Goal: Task Accomplishment & Management: Complete application form

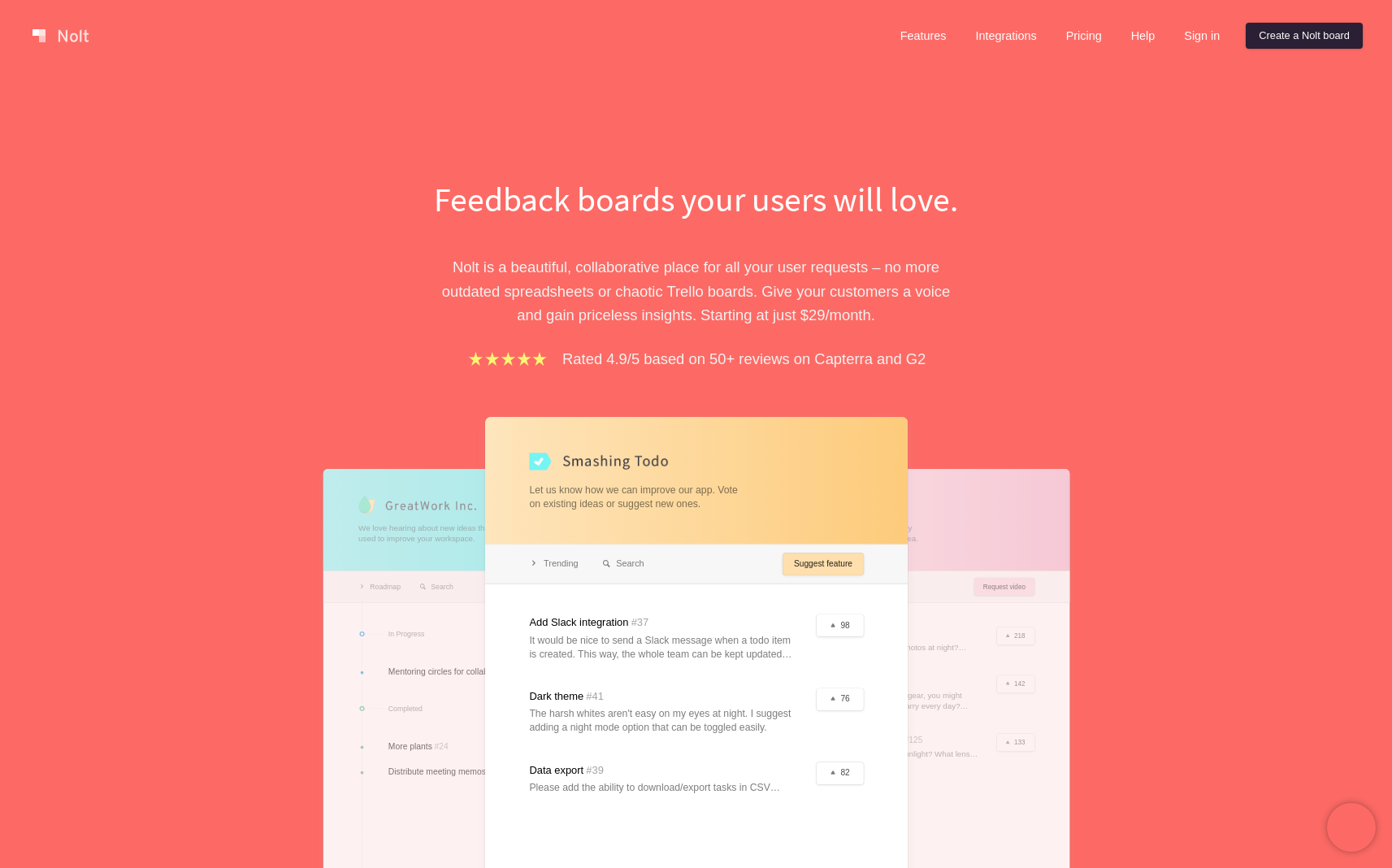
click at [1320, 36] on link "Create a Nolt board" at bounding box center [1305, 36] width 117 height 26
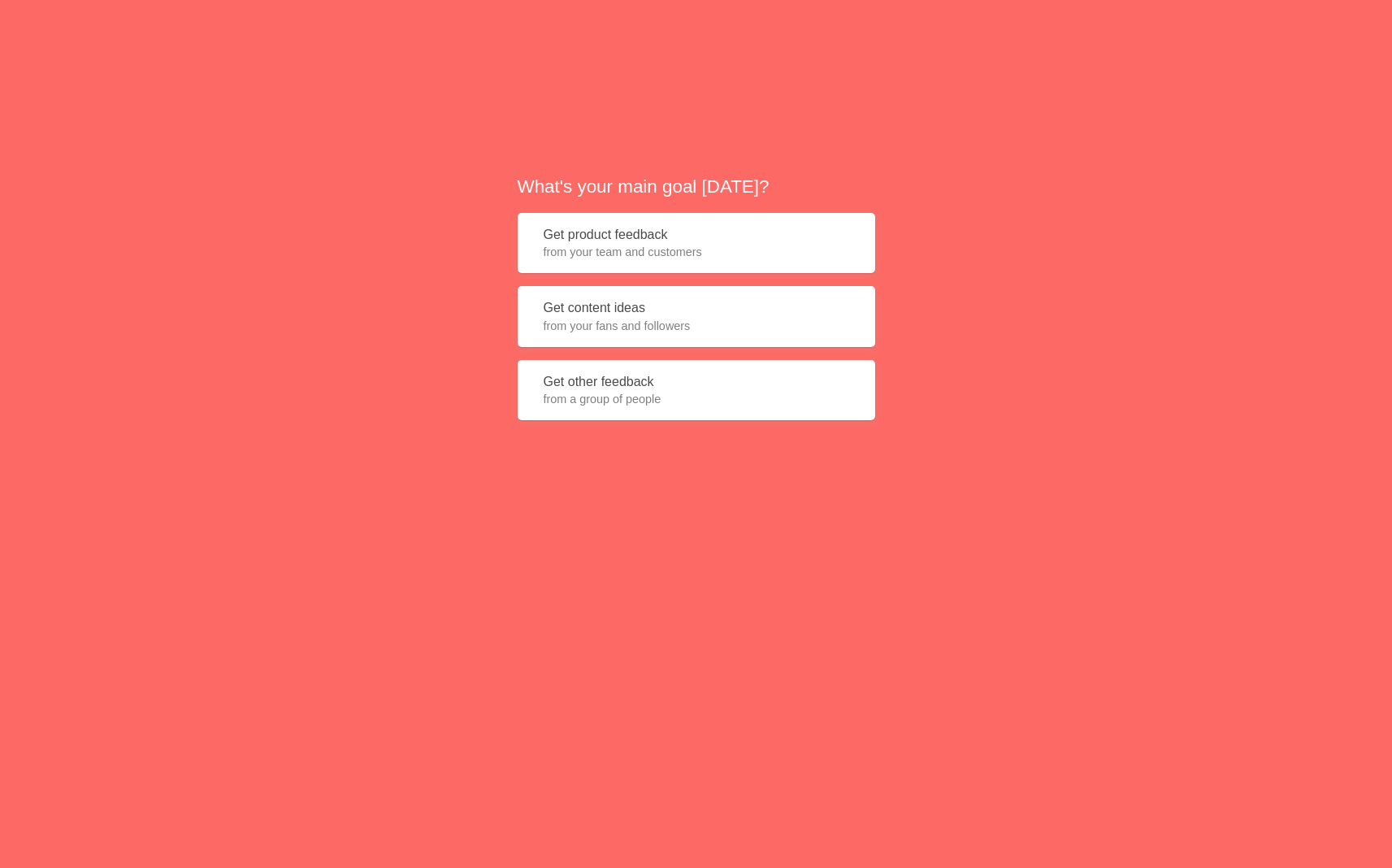
click at [699, 243] on span "from your team and customers" at bounding box center [697, 251] width 306 height 16
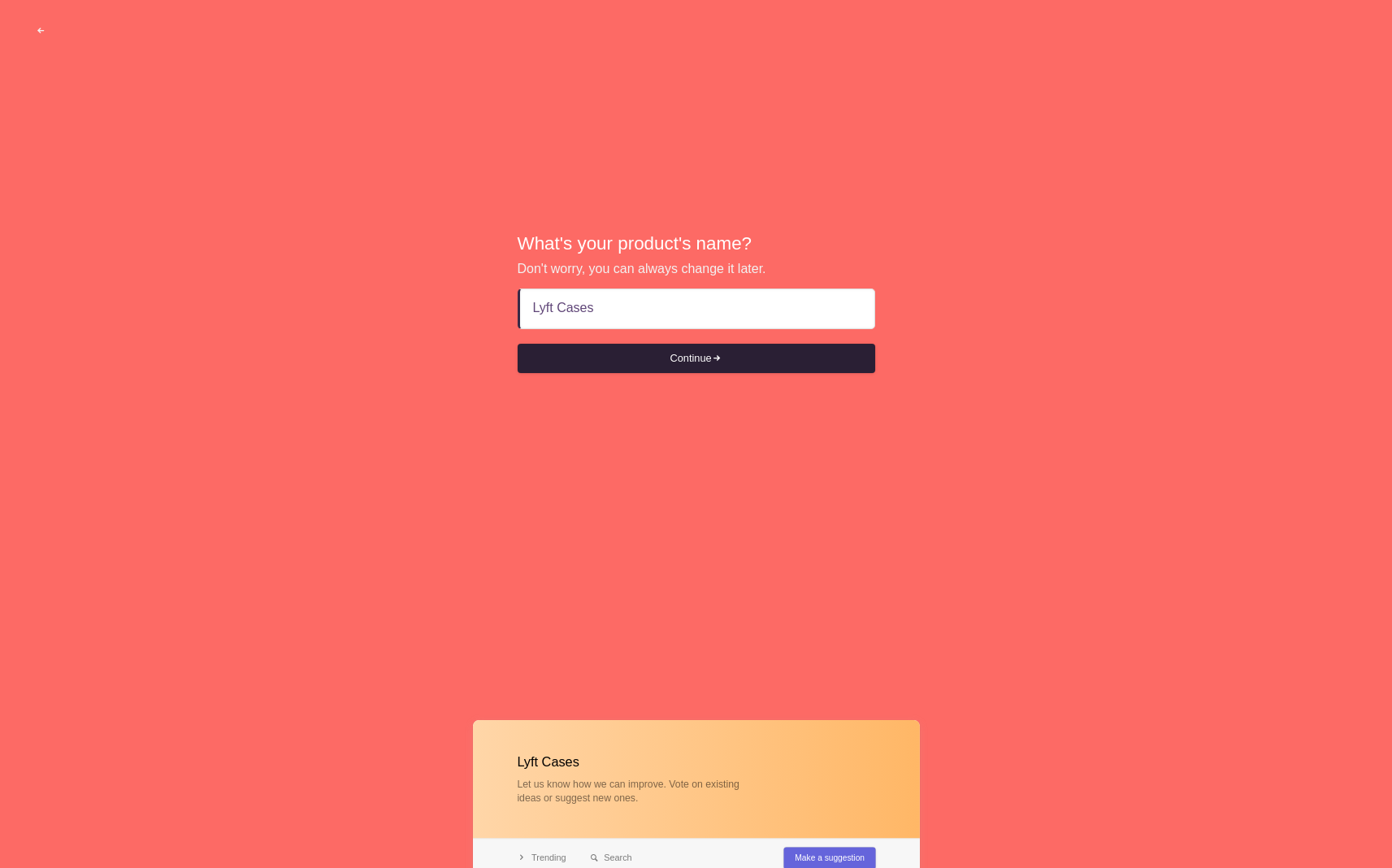
click at [700, 364] on button "Continue" at bounding box center [696, 358] width 357 height 29
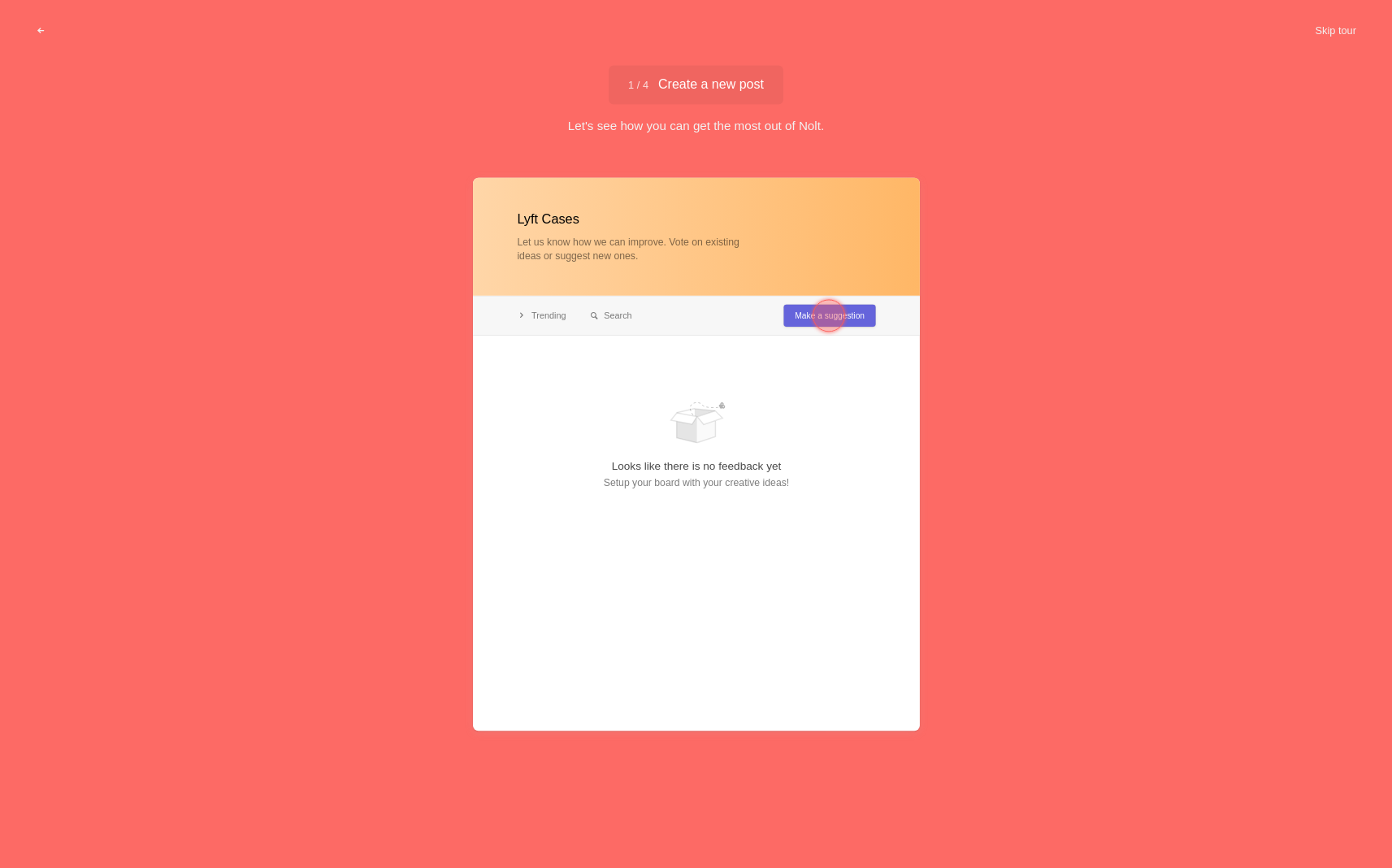
type input "Lyft Cases"
click at [804, 321] on div at bounding box center [829, 316] width 59 height 59
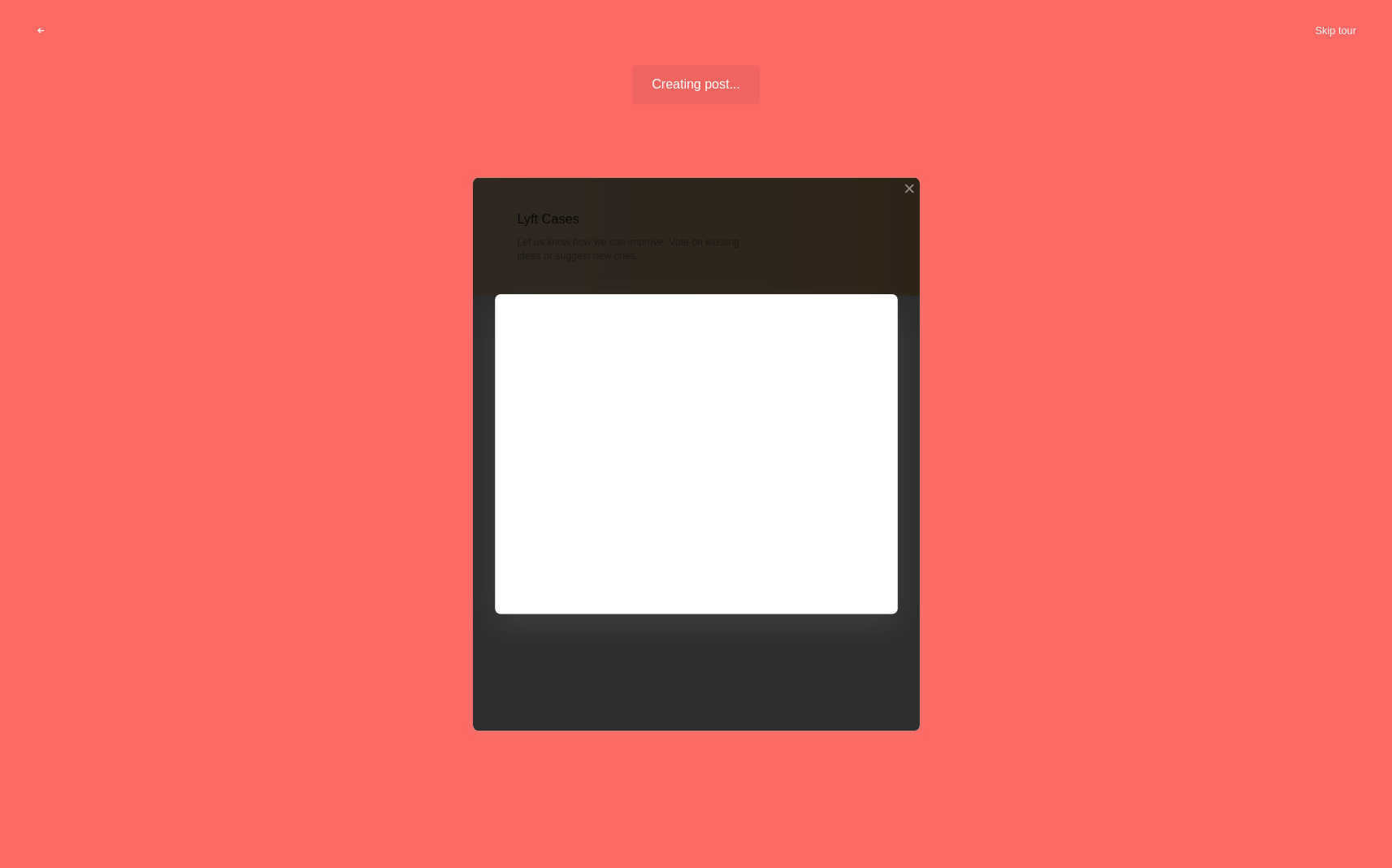
click at [795, 555] on div at bounding box center [696, 454] width 447 height 553
click at [827, 574] on div at bounding box center [696, 454] width 447 height 553
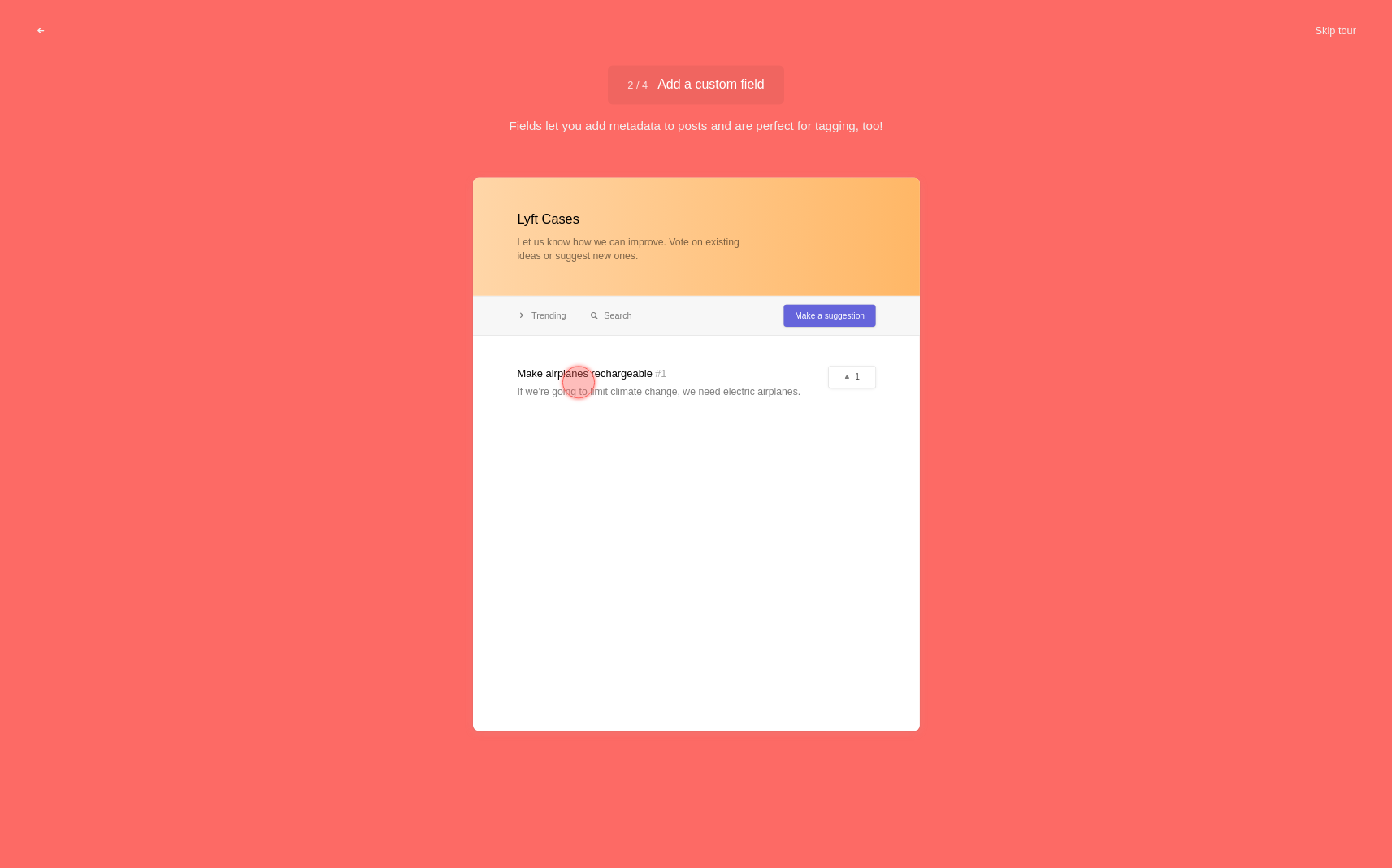
click at [823, 310] on div at bounding box center [696, 454] width 447 height 553
click at [1337, 30] on button "Skip tour" at bounding box center [1336, 30] width 81 height 29
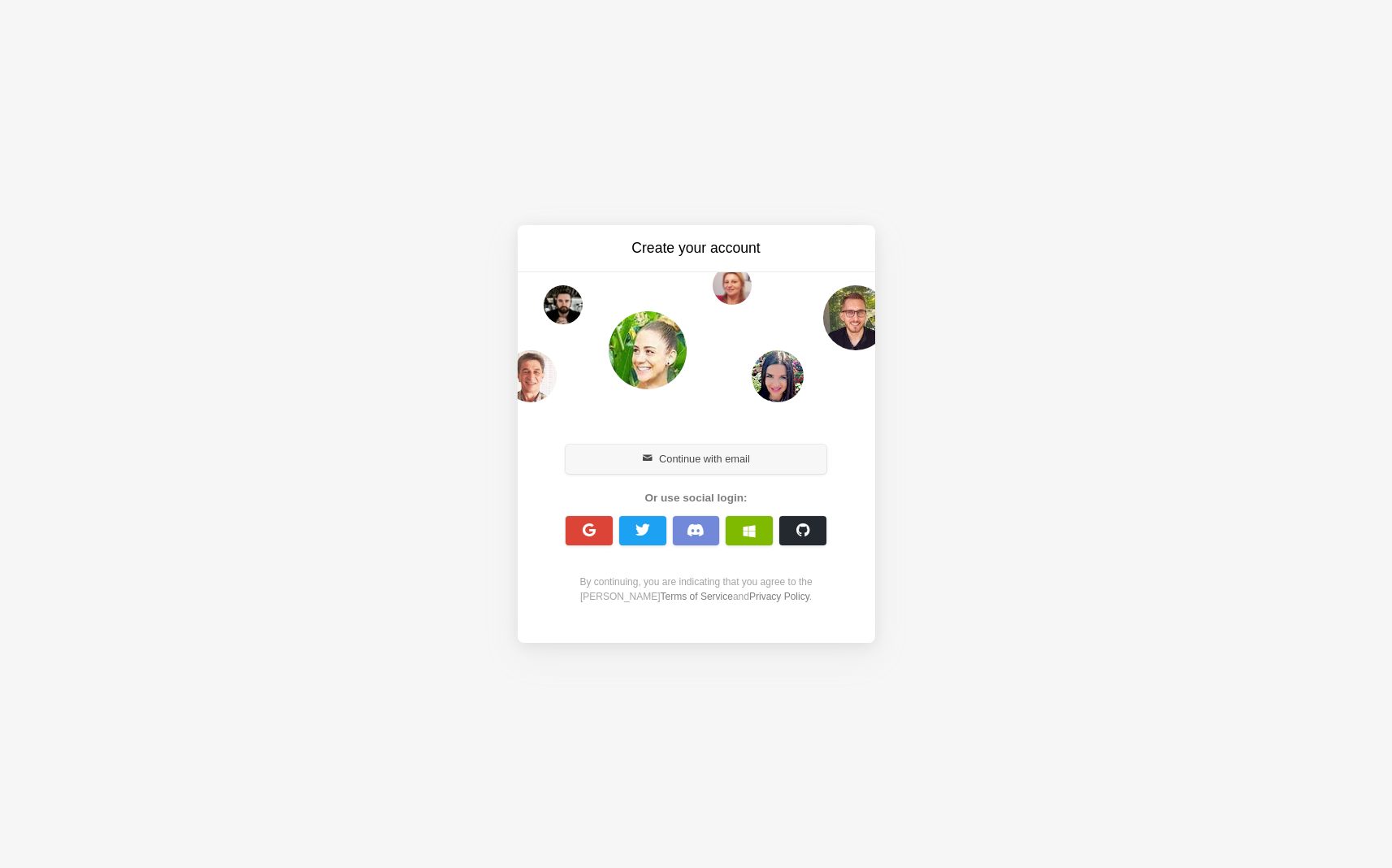
click at [694, 463] on button "Continue with email" at bounding box center [696, 458] width 261 height 29
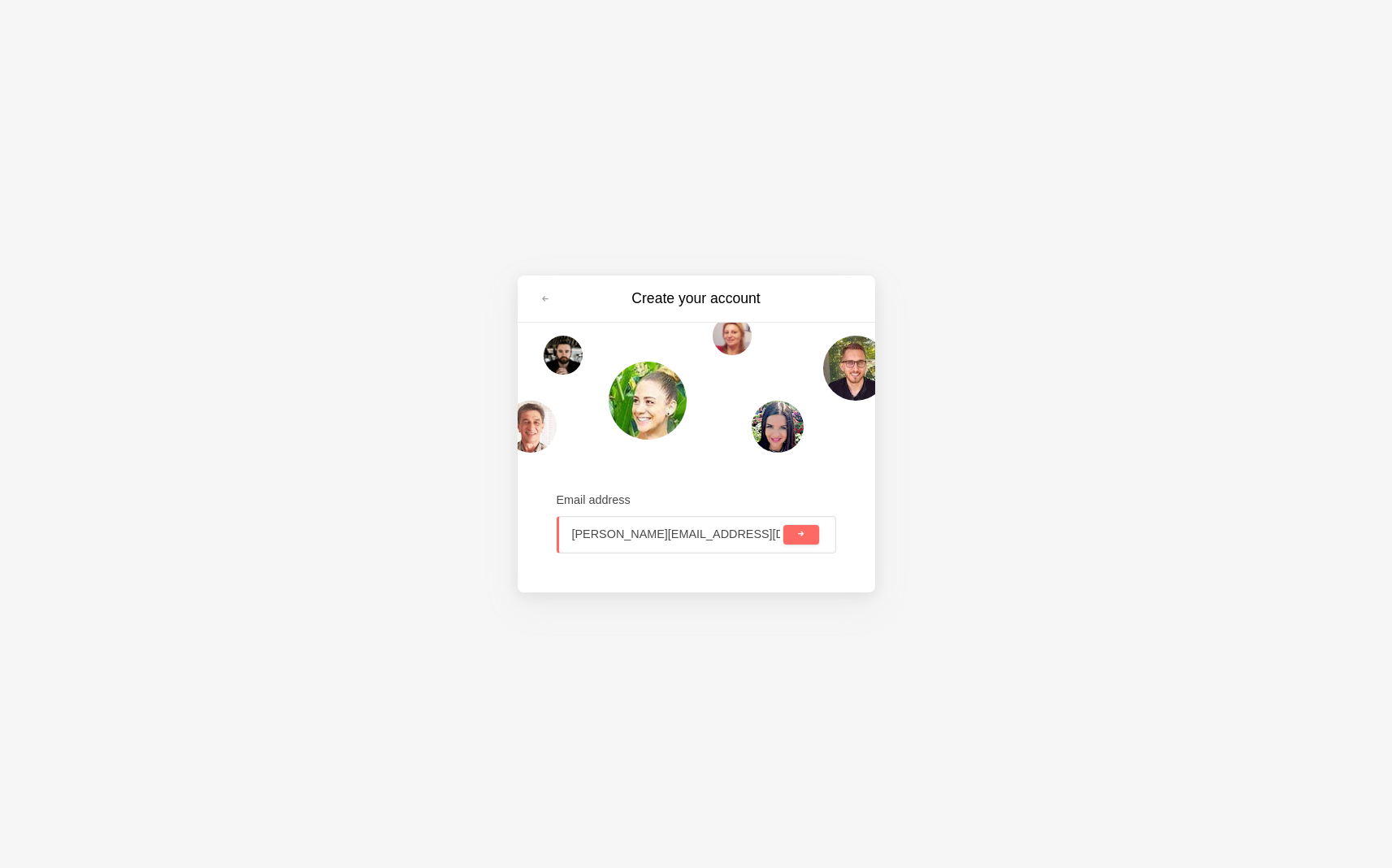
type input "[PERSON_NAME][EMAIL_ADDRESS][DOMAIN_NAME]"
click at [783, 525] on button "submit" at bounding box center [800, 535] width 35 height 20
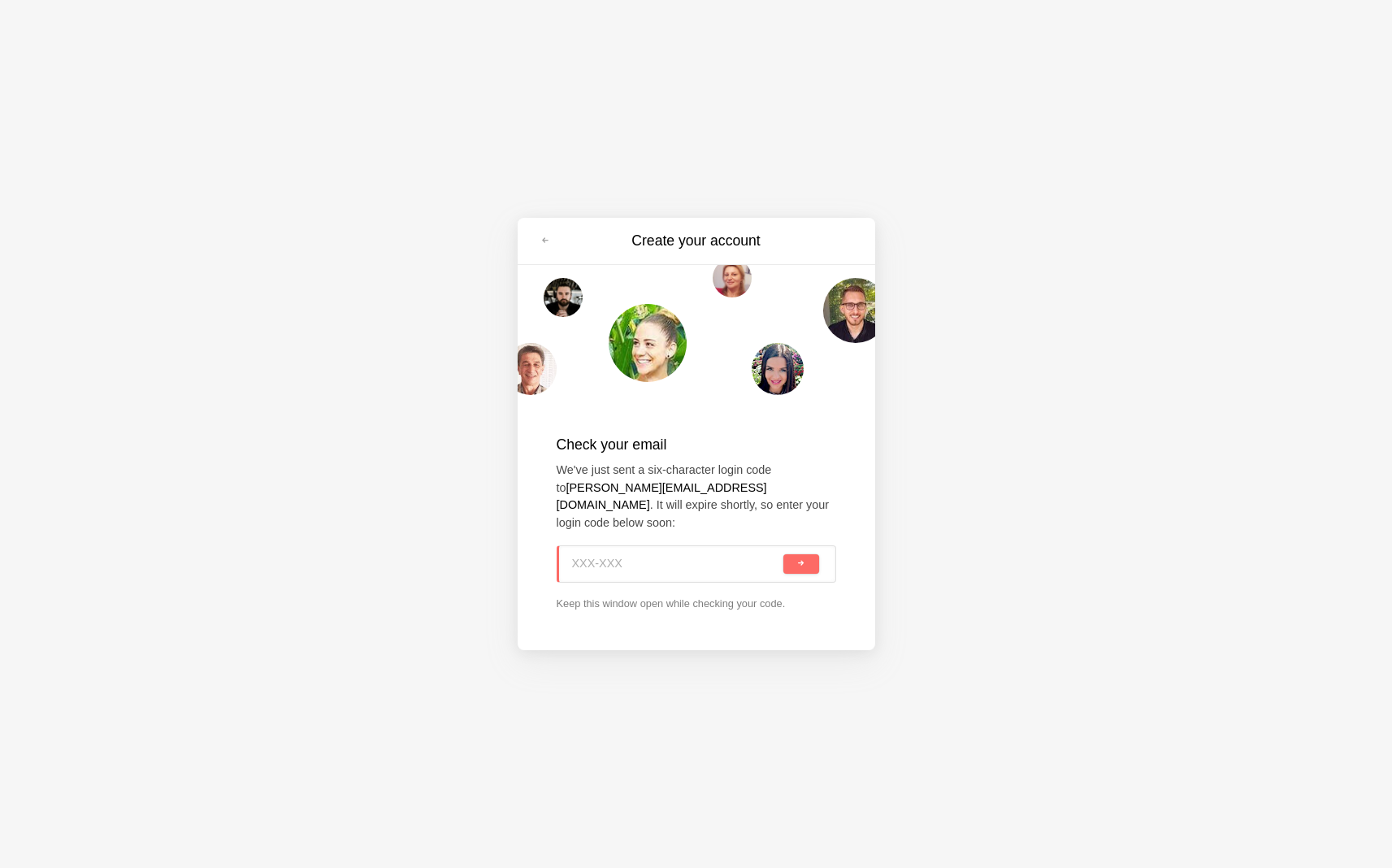
paste input "RQ6-T80"
type input "RQ6-T80"
click at [796, 560] on button "submit" at bounding box center [800, 564] width 35 height 20
